Goal: Task Accomplishment & Management: Manage account settings

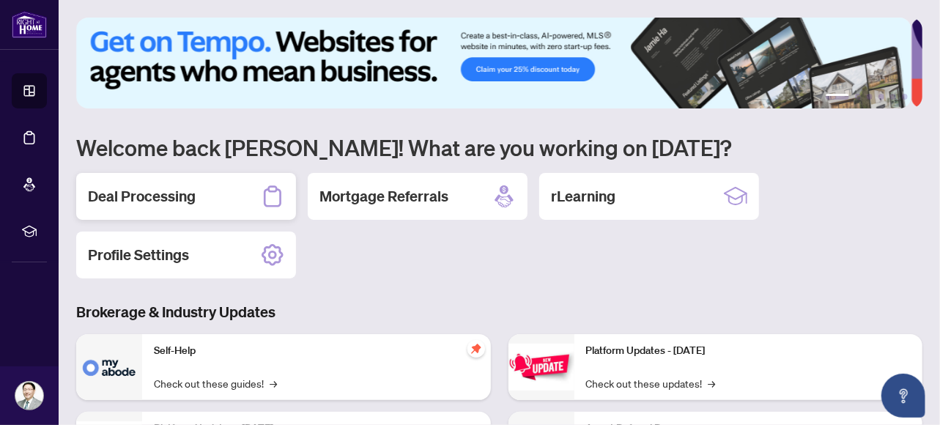
click at [163, 196] on h2 "Deal Processing" at bounding box center [142, 196] width 108 height 21
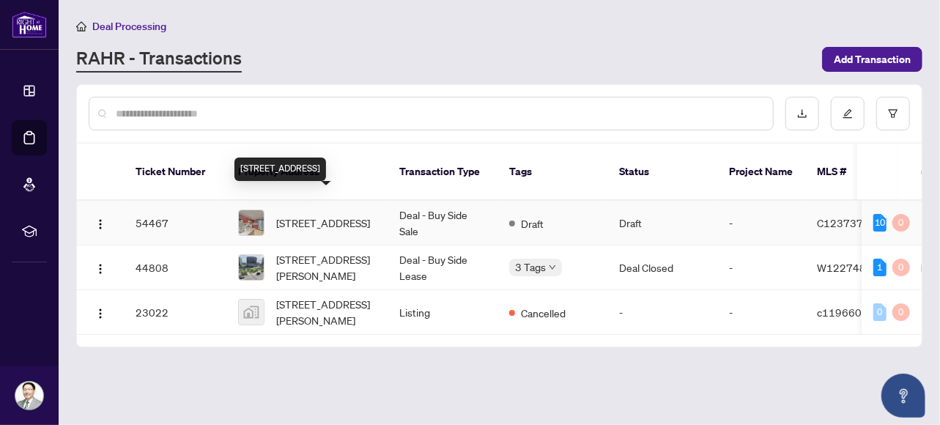
click at [316, 215] on span "[STREET_ADDRESS]" at bounding box center [323, 223] width 94 height 16
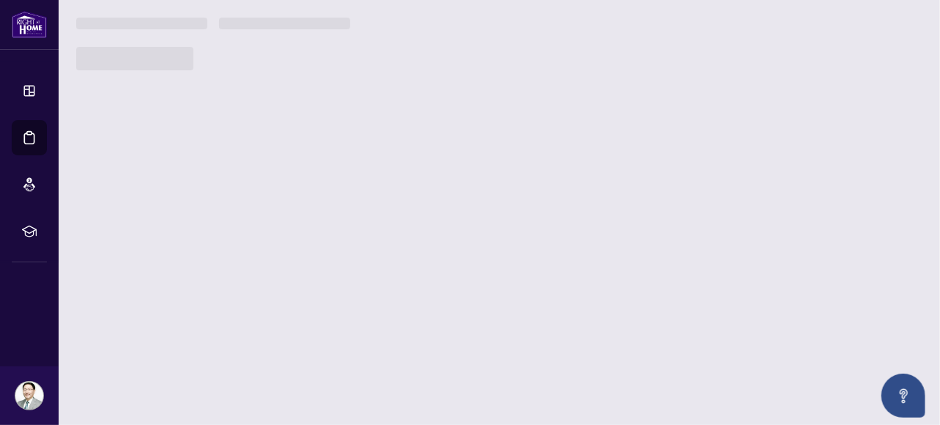
click at [316, 197] on main "Deal Processing [PERSON_NAME] - Transactions Add Transaction Ticket Number Prop…" at bounding box center [499, 212] width 881 height 425
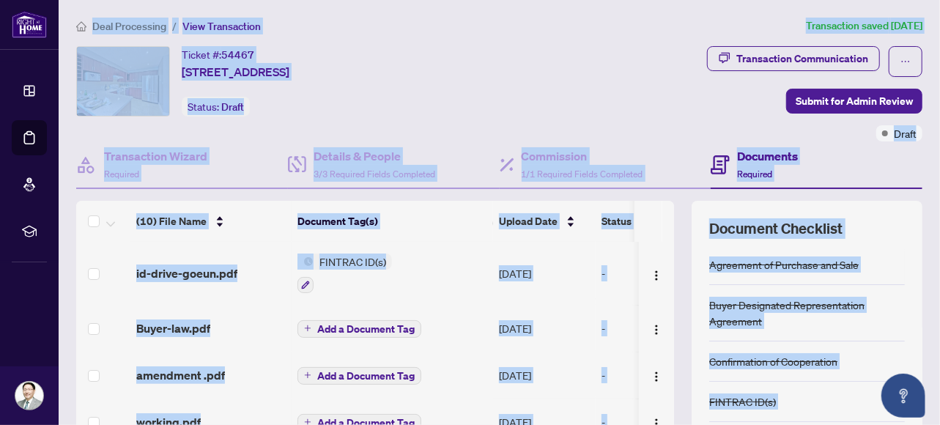
click at [469, 206] on th "Document Tag(s)" at bounding box center [391, 221] width 201 height 41
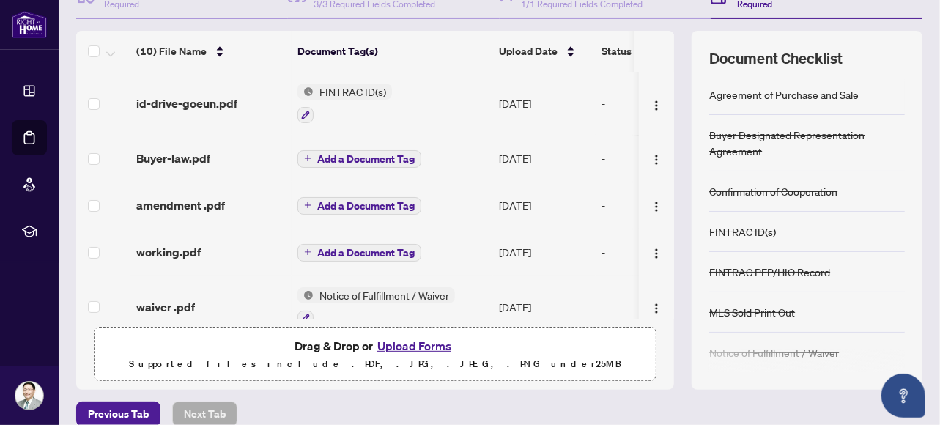
scroll to position [186, 0]
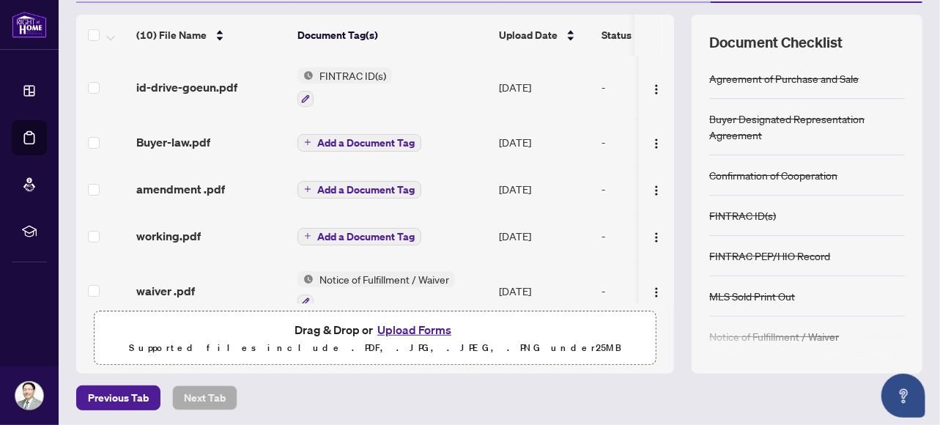
click at [393, 328] on button "Upload Forms" at bounding box center [414, 329] width 83 height 19
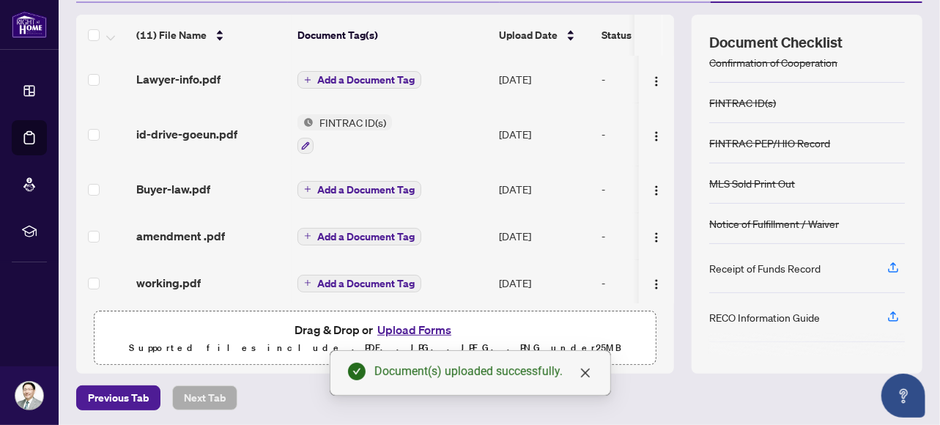
scroll to position [146, 0]
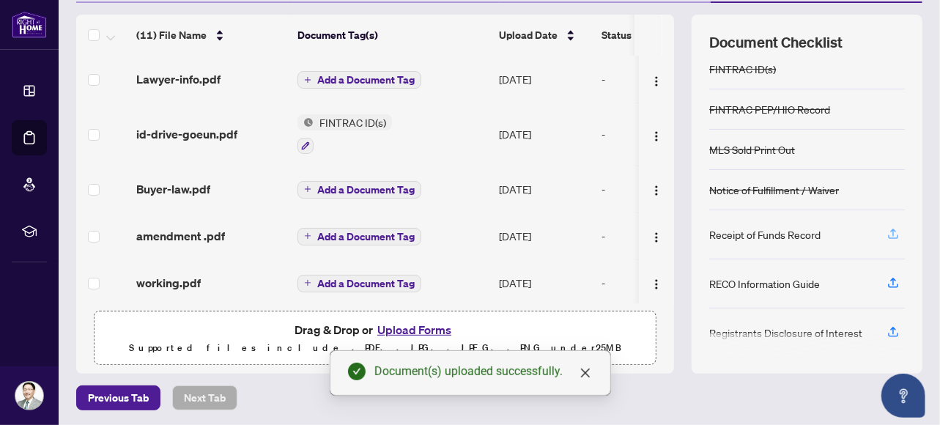
click at [890, 231] on icon "button" at bounding box center [893, 231] width 6 height 7
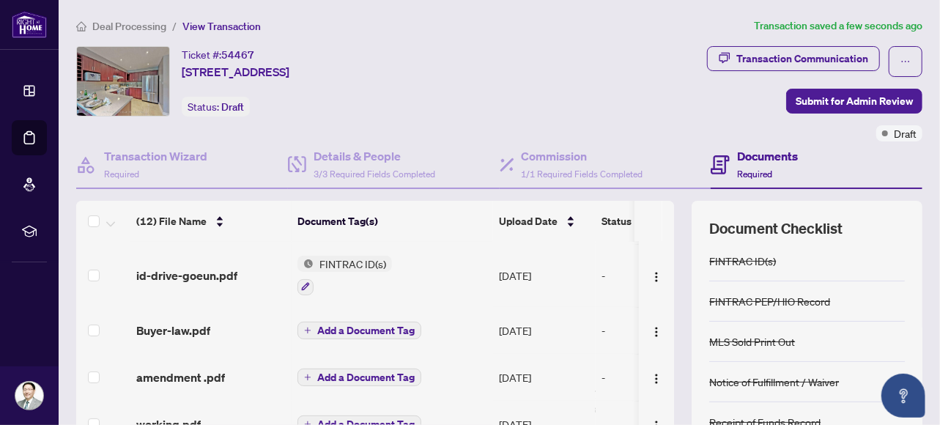
scroll to position [76, 0]
